Goal: Information Seeking & Learning: Check status

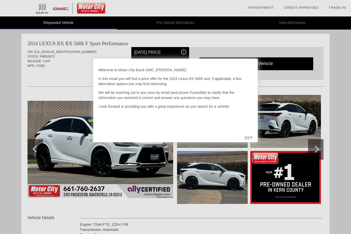
click at [251, 136] on div "EXIT" at bounding box center [248, 137] width 18 height 15
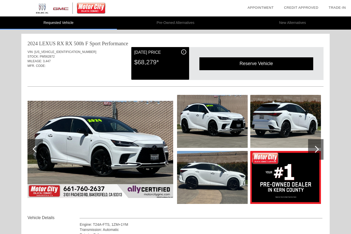
click at [317, 147] on div at bounding box center [315, 149] width 15 height 21
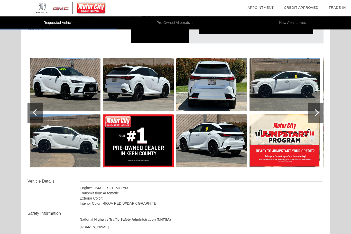
scroll to position [33, 0]
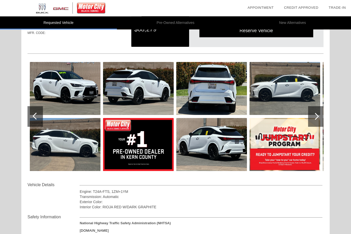
click at [314, 117] on div at bounding box center [315, 116] width 7 height 7
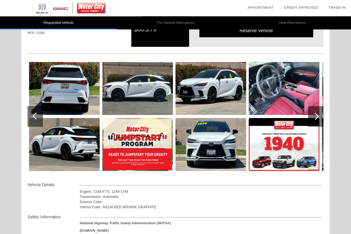
scroll to position [33, 0]
click at [317, 118] on div at bounding box center [315, 116] width 15 height 21
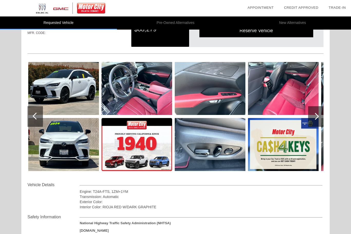
click at [319, 117] on div at bounding box center [315, 116] width 15 height 21
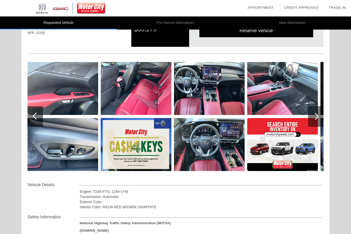
click at [318, 118] on div at bounding box center [315, 116] width 15 height 21
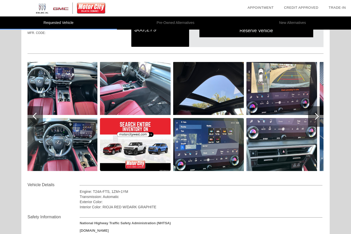
click at [319, 117] on div at bounding box center [315, 116] width 15 height 21
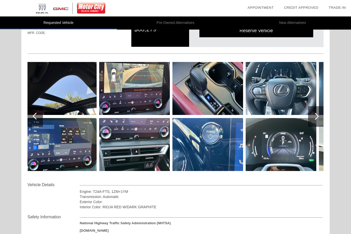
click at [39, 114] on div at bounding box center [34, 116] width 15 height 21
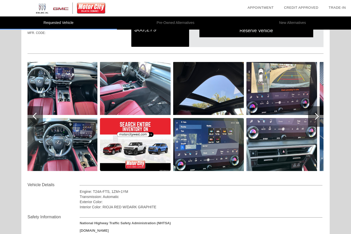
click at [35, 115] on div at bounding box center [36, 116] width 7 height 7
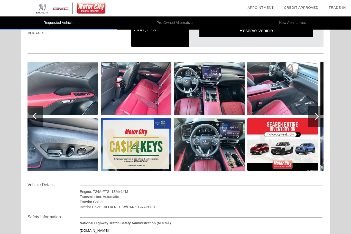
click at [33, 117] on div at bounding box center [34, 116] width 15 height 21
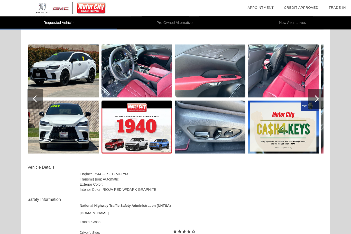
scroll to position [51, 0]
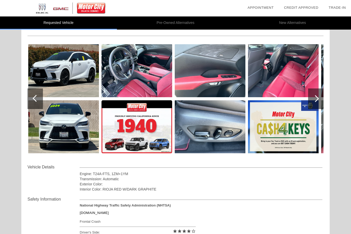
click at [34, 98] on div at bounding box center [36, 98] width 7 height 7
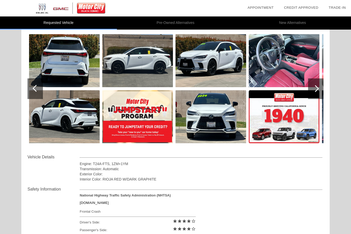
scroll to position [60, 0]
click at [323, 87] on div at bounding box center [315, 89] width 15 height 21
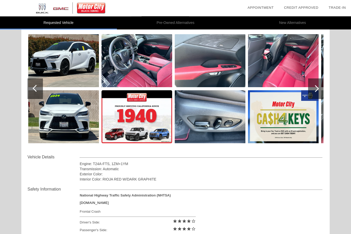
scroll to position [61, 0]
click at [317, 92] on div at bounding box center [315, 88] width 15 height 21
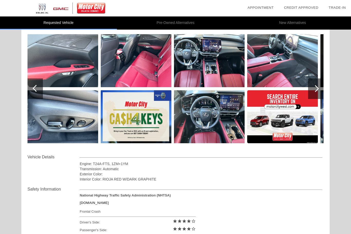
click at [316, 90] on div at bounding box center [315, 88] width 7 height 7
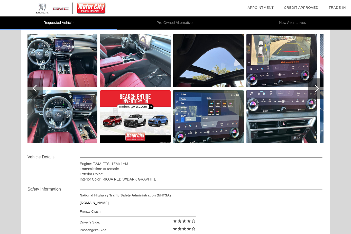
click at [317, 91] on div at bounding box center [315, 88] width 15 height 21
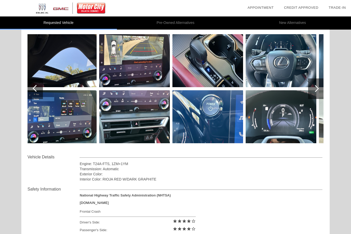
click at [318, 90] on div at bounding box center [315, 88] width 15 height 21
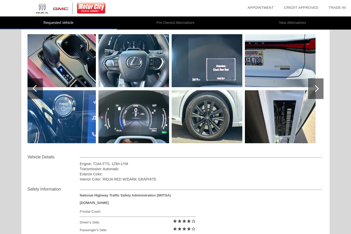
click at [319, 91] on div at bounding box center [315, 88] width 15 height 21
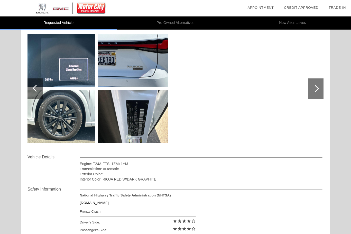
click at [318, 90] on div at bounding box center [315, 88] width 15 height 21
click at [319, 89] on div at bounding box center [315, 88] width 15 height 21
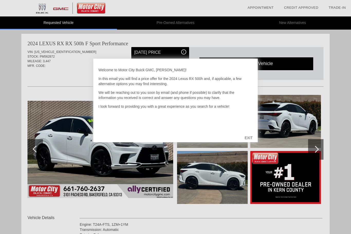
click at [247, 138] on div "EXIT" at bounding box center [248, 137] width 18 height 15
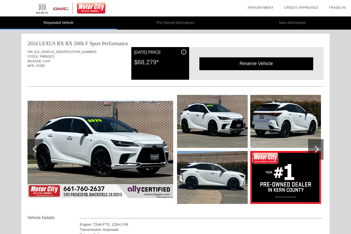
click at [317, 147] on div at bounding box center [315, 149] width 15 height 21
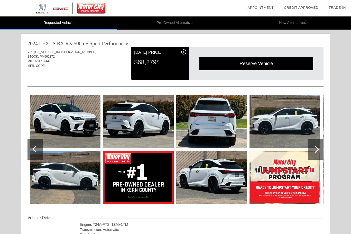
click at [316, 148] on div at bounding box center [315, 149] width 7 height 7
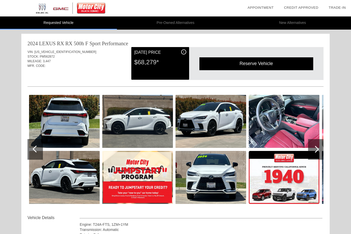
click at [317, 149] on div at bounding box center [315, 149] width 7 height 7
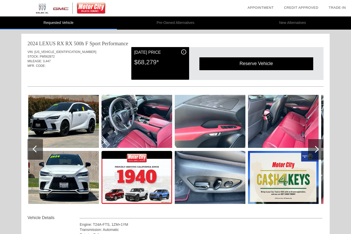
click at [315, 148] on div at bounding box center [315, 149] width 7 height 7
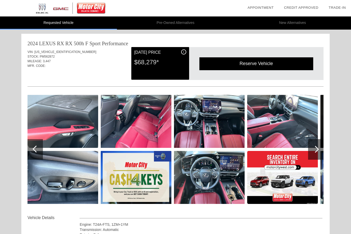
click at [317, 152] on div at bounding box center [315, 149] width 15 height 21
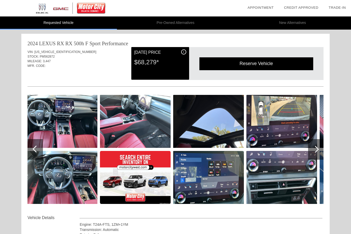
click at [317, 151] on div at bounding box center [315, 149] width 7 height 7
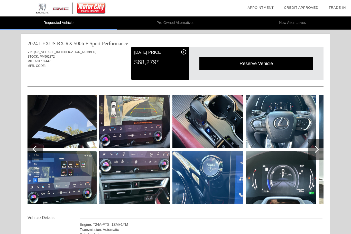
click at [319, 149] on div at bounding box center [315, 149] width 15 height 21
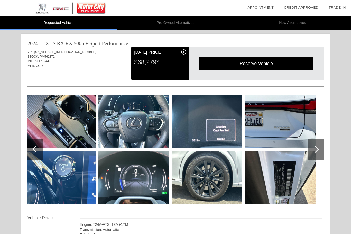
click at [318, 148] on div at bounding box center [315, 149] width 15 height 21
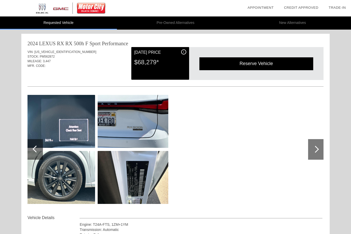
click at [320, 147] on div at bounding box center [315, 149] width 15 height 21
